Goal: Task Accomplishment & Management: Manage account settings

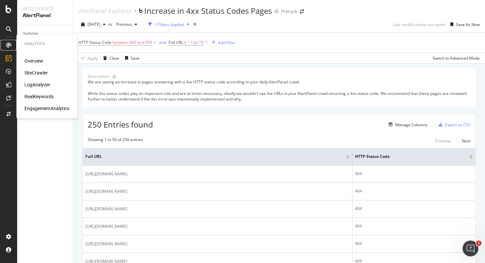
click at [12, 45] on div at bounding box center [8, 45] width 11 height 11
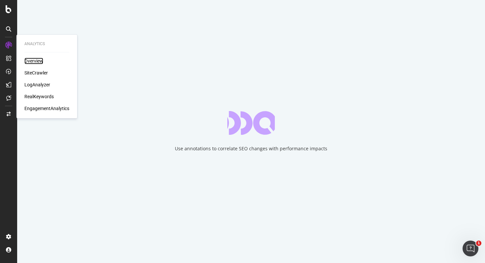
click at [35, 61] on div "Overview" at bounding box center [33, 61] width 19 height 7
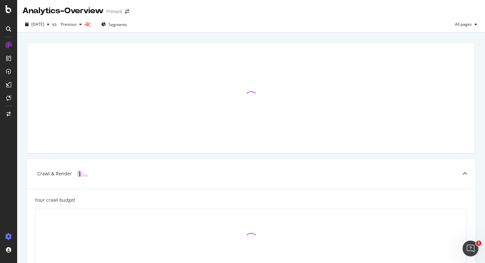
click at [10, 240] on icon at bounding box center [8, 237] width 7 height 7
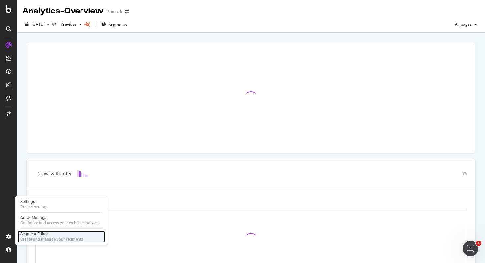
click at [26, 235] on div "Segment Editor" at bounding box center [51, 234] width 63 height 5
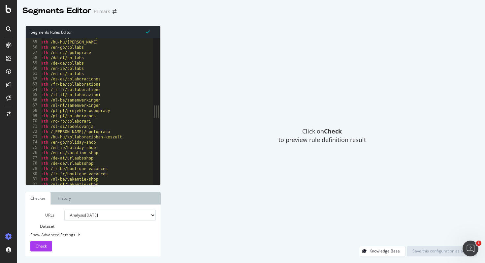
scroll to position [293, 0]
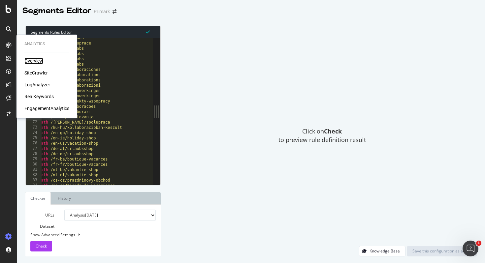
click at [31, 60] on div "Overview" at bounding box center [33, 61] width 19 height 7
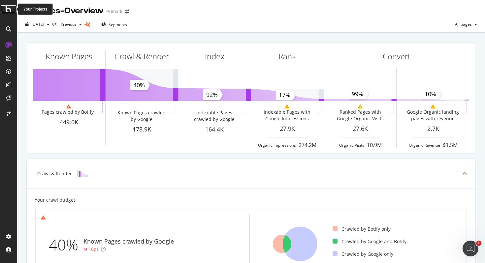
click at [7, 11] on icon at bounding box center [9, 9] width 6 height 8
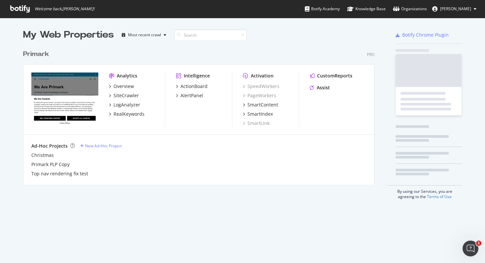
scroll to position [263, 485]
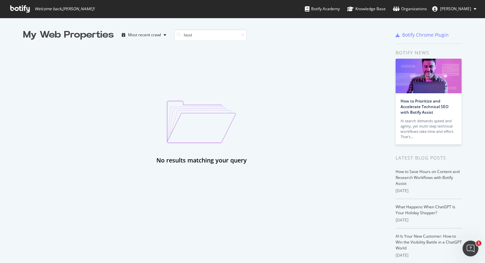
type input "html"
click at [19, 16] on span "Welcome back, [PERSON_NAME] !" at bounding box center [52, 9] width 95 height 18
click at [19, 9] on icon at bounding box center [19, 8] width 19 height 7
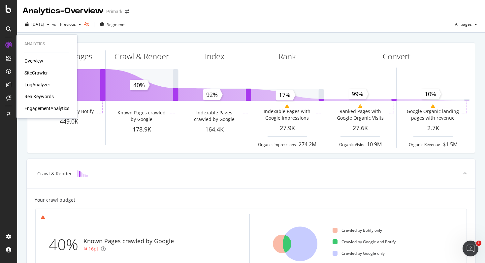
click at [28, 59] on div "Overview" at bounding box center [33, 61] width 19 height 7
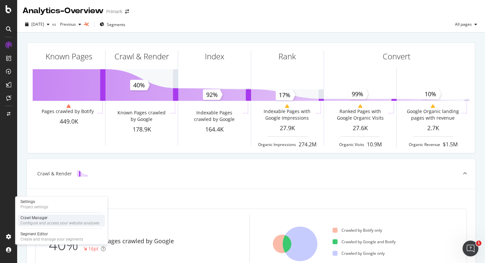
click at [31, 215] on div "Crawl Manager" at bounding box center [59, 217] width 79 height 5
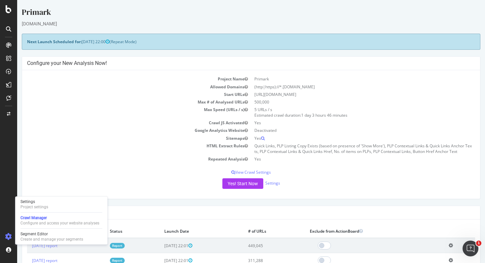
click at [67, 164] on div "Project Name Primark Allowed Domains (http|https)://*.[DOMAIN_NAME] Start URLs …" at bounding box center [251, 134] width 458 height 129
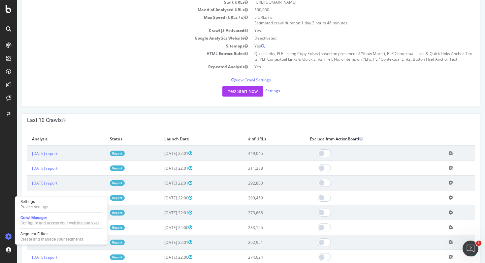
scroll to position [139, 0]
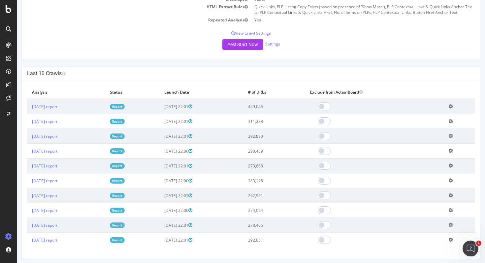
click at [10, 238] on icon at bounding box center [8, 237] width 7 height 7
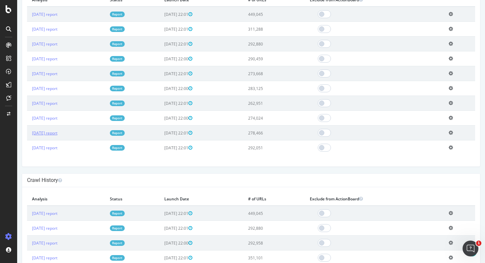
scroll to position [0, 0]
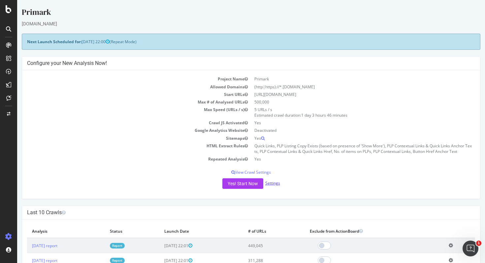
click at [277, 185] on link "Settings" at bounding box center [272, 183] width 15 height 6
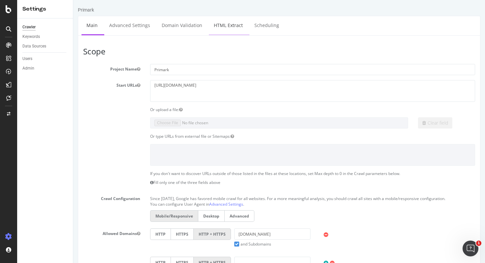
select select "list"
select select "exist"
select select "list"
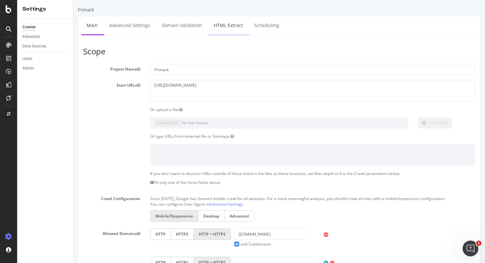
select select "list"
